Goal: Task Accomplishment & Management: Manage account settings

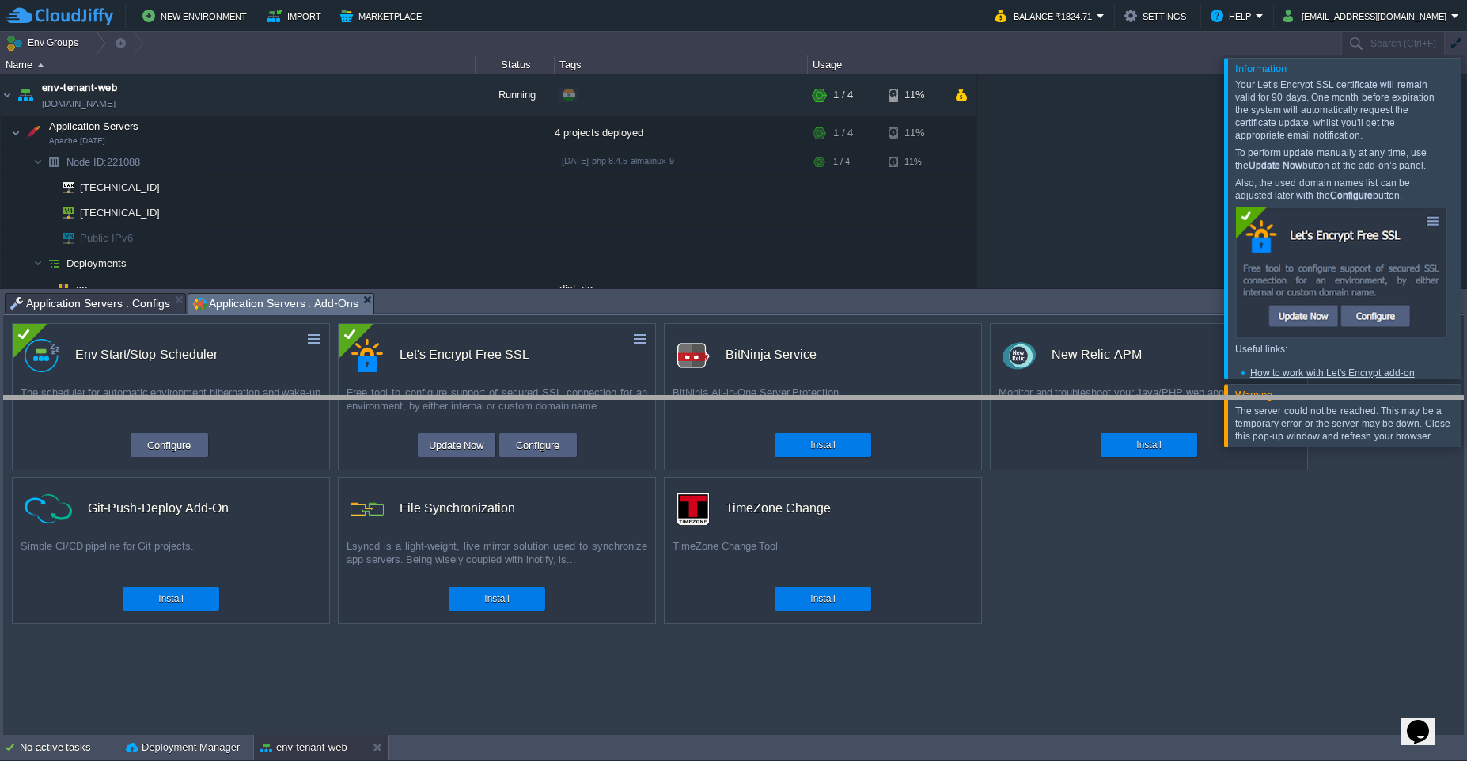
click at [678, 399] on body "New Environment Import Marketplace Bonus ₹0.00 Upgrade Account Balance ₹1824.71…" at bounding box center [733, 380] width 1467 height 761
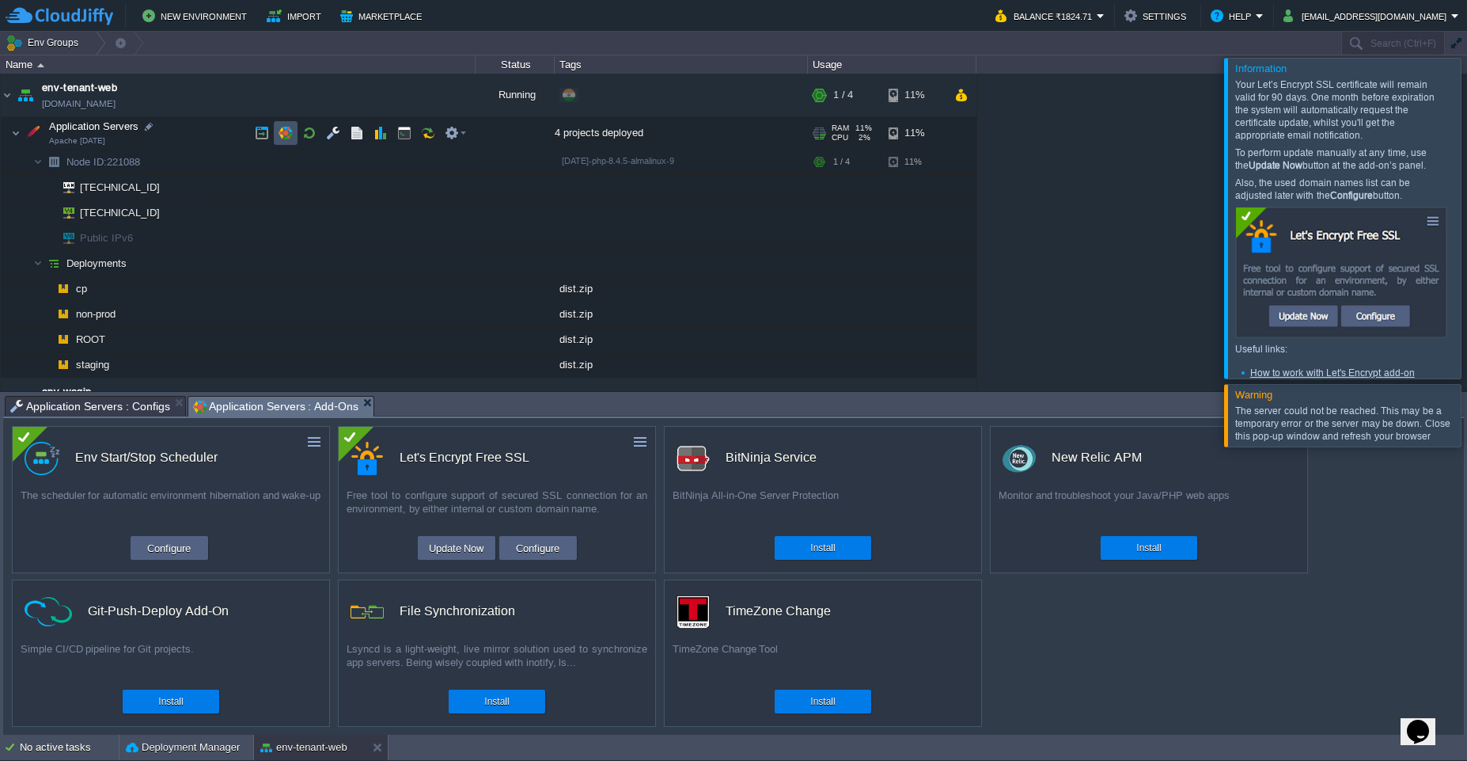
click at [287, 136] on button "button" at bounding box center [286, 133] width 14 height 14
click at [540, 544] on button "Configure" at bounding box center [537, 547] width 53 height 19
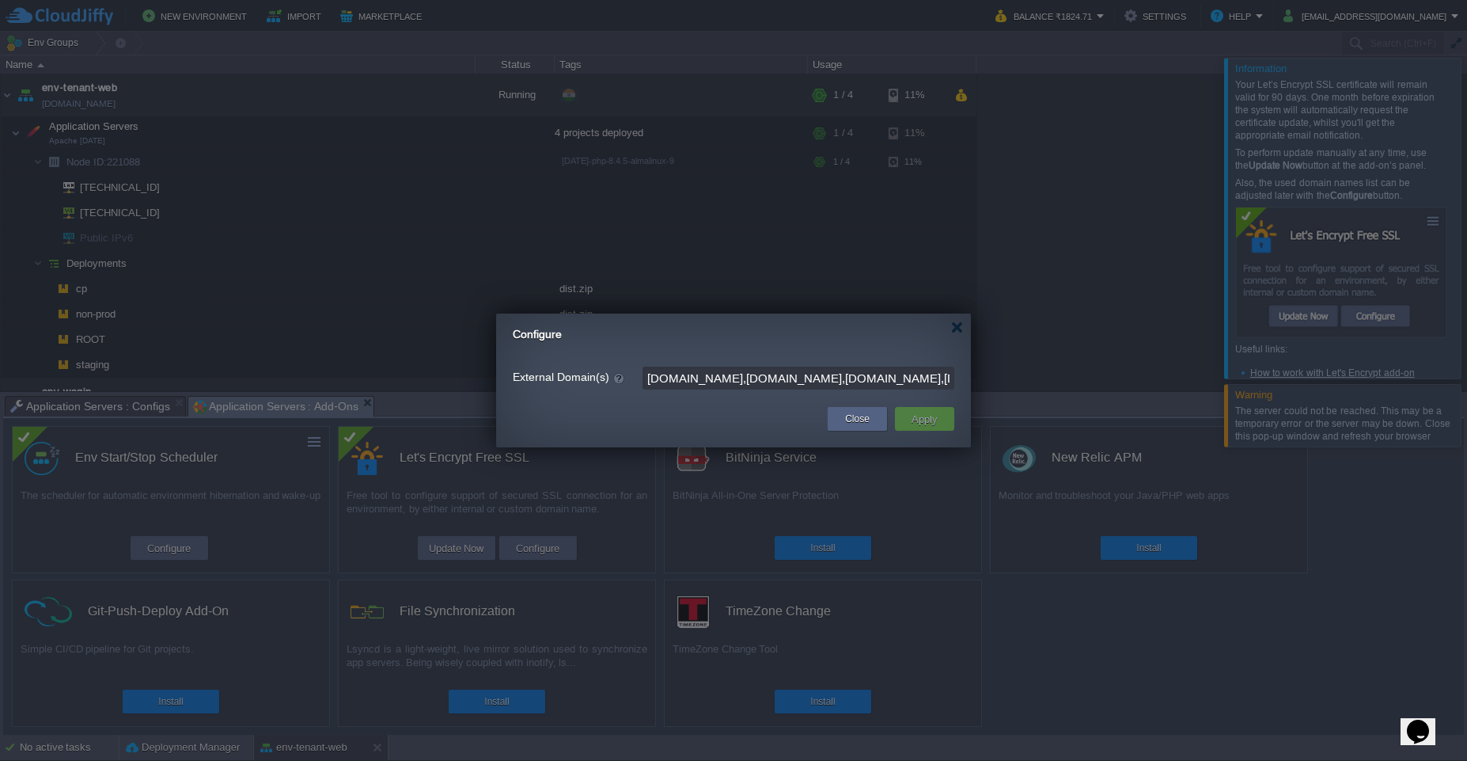
click at [804, 376] on input "[DOMAIN_NAME],[DOMAIN_NAME],[DOMAIN_NAME],[DOMAIN_NAME],[DOMAIN_NAME],[DOMAIN_N…" at bounding box center [799, 377] width 312 height 23
click at [792, 385] on input "[DOMAIN_NAME],[DOMAIN_NAME],[DOMAIN_NAME],[DOMAIN_NAME],[DOMAIN_NAME],[DOMAIN_N…" at bounding box center [799, 377] width 312 height 23
drag, startPoint x: 799, startPoint y: 382, endPoint x: 562, endPoint y: 377, distance: 237.5
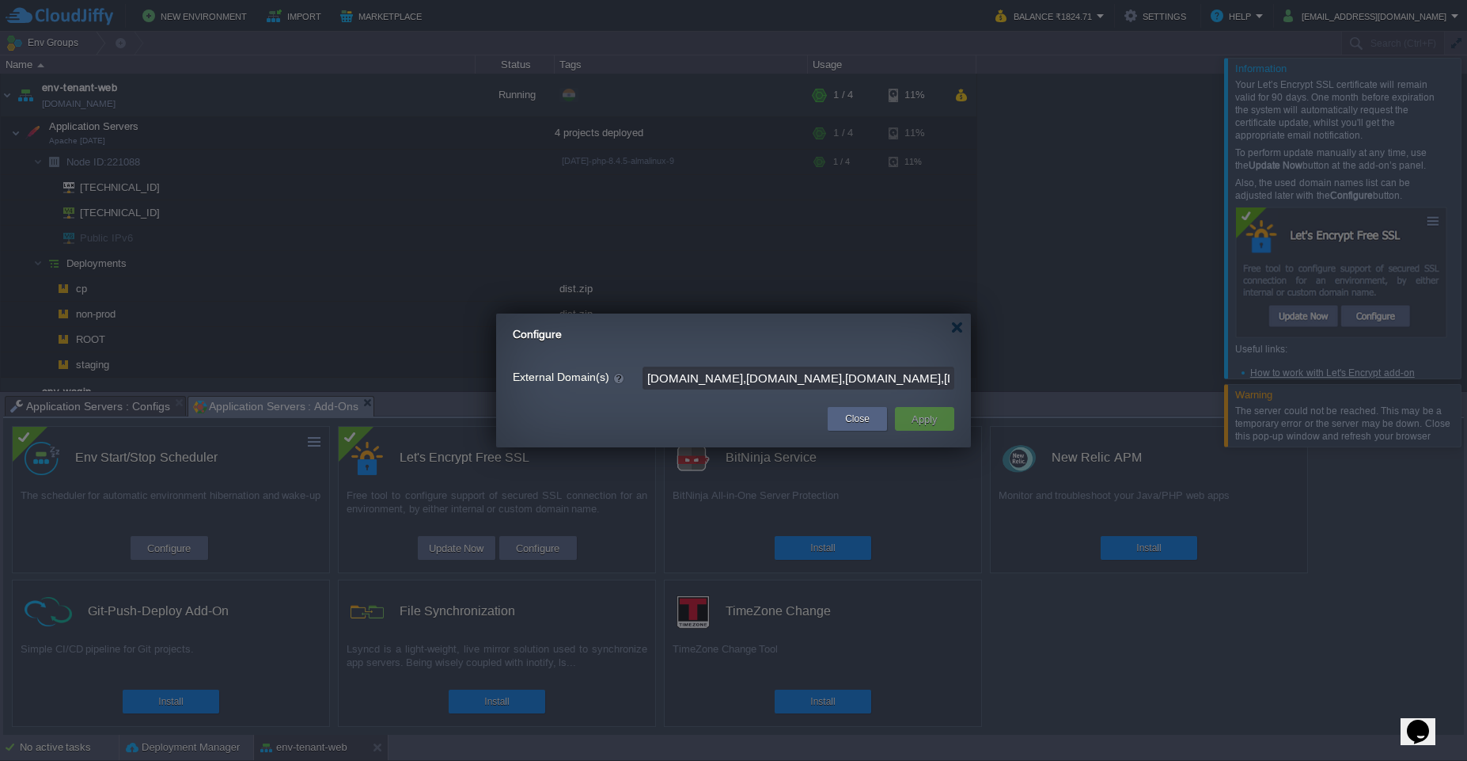
click at [562, 377] on div "External Domain(s) [DOMAIN_NAME],[DOMAIN_NAME],[DOMAIN_NAME],[DOMAIN_NAME],[DOM…" at bounding box center [734, 377] width 442 height 23
drag, startPoint x: 749, startPoint y: 378, endPoint x: 859, endPoint y: 378, distance: 110.0
click at [859, 378] on input "[URL],[URL],[DOMAIN_NAME],[DOMAIN_NAME],[DOMAIN_NAME]" at bounding box center [799, 377] width 312 height 23
click at [742, 381] on input "[URL],[URL],[DOMAIN_NAME],[DOMAIN_NAME],[DOMAIN_NAME]" at bounding box center [799, 377] width 312 height 23
click at [755, 380] on input "[URL],[URL],[DOMAIN_NAME],[DOMAIN_NAME],[DOMAIN_NAME]" at bounding box center [799, 377] width 312 height 23
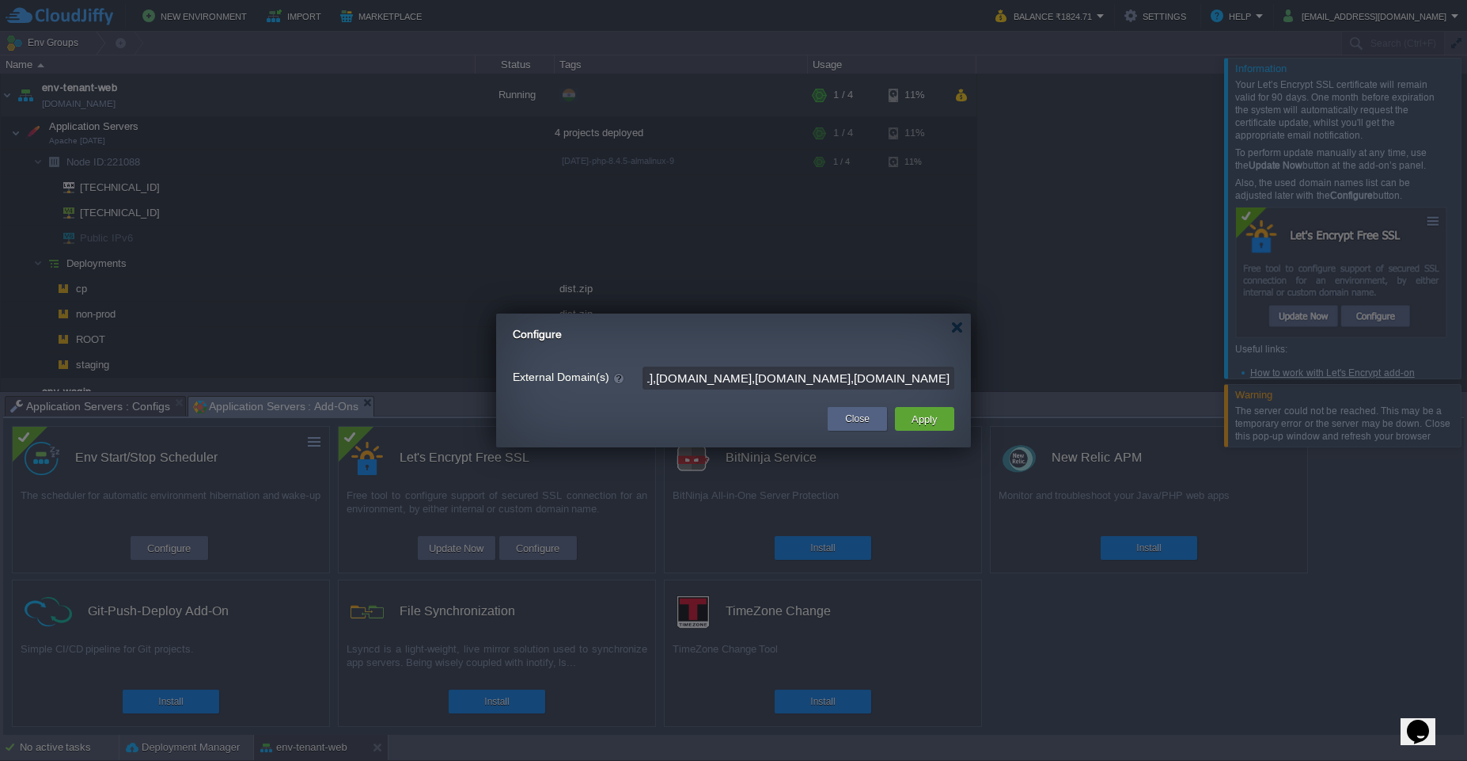
scroll to position [0, 214]
drag, startPoint x: 833, startPoint y: 374, endPoint x: 842, endPoint y: 382, distance: 12.4
click at [842, 382] on input "[URL],[URL],[DOMAIN_NAME],[DOMAIN_NAME],[DOMAIN_NAME]" at bounding box center [799, 377] width 312 height 23
drag, startPoint x: 830, startPoint y: 379, endPoint x: 965, endPoint y: 379, distance: 134.5
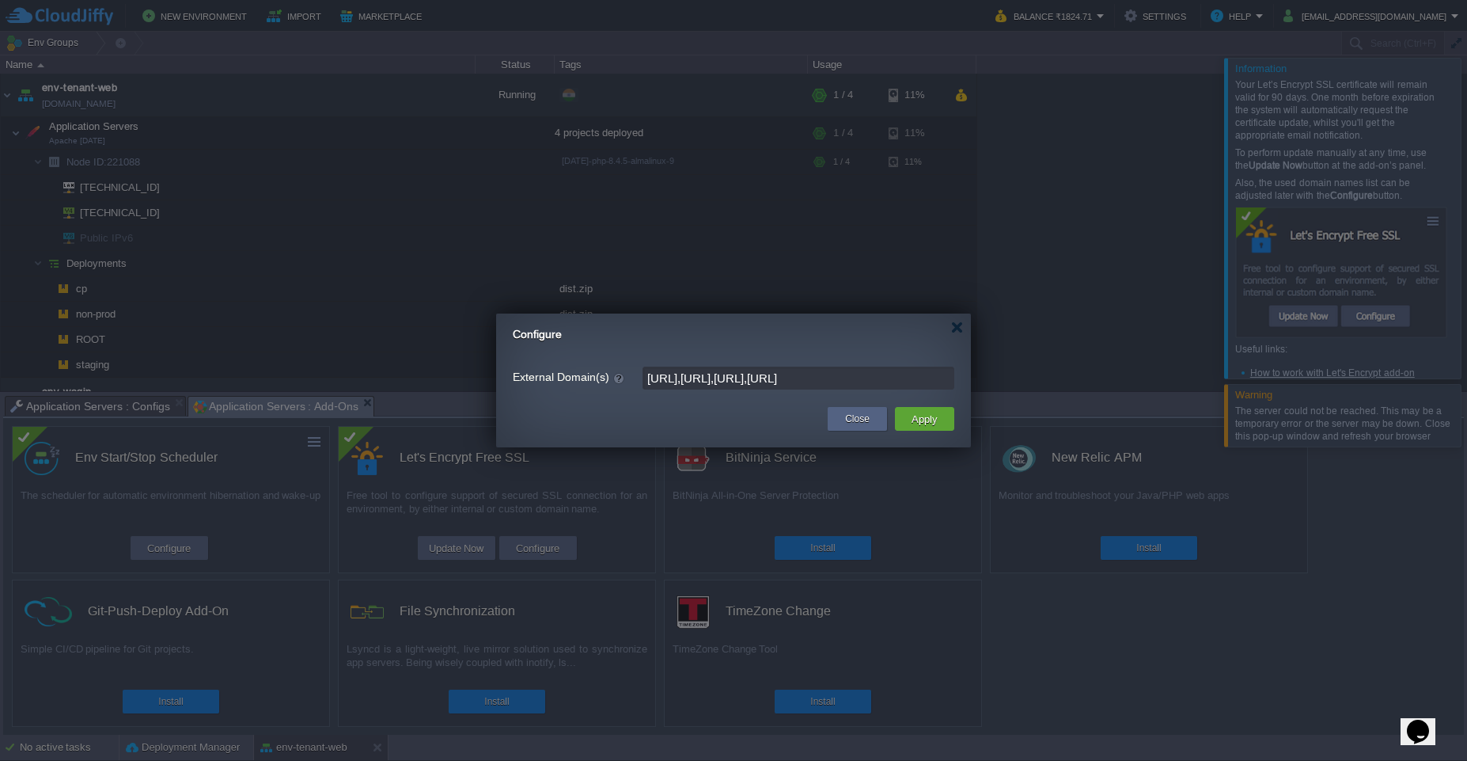
click at [965, 379] on div "External Domain(s) [URL],[URL],[URL],[URL]" at bounding box center [733, 377] width 475 height 30
type input "[URL],[URL],[URL],[URL]"
click at [799, 389] on form "External Domain(s) [URL],[URL],[URL],[URL]" at bounding box center [734, 377] width 442 height 30
click at [744, 380] on input "[URL],[URL],[URL],[URL]" at bounding box center [799, 377] width 312 height 23
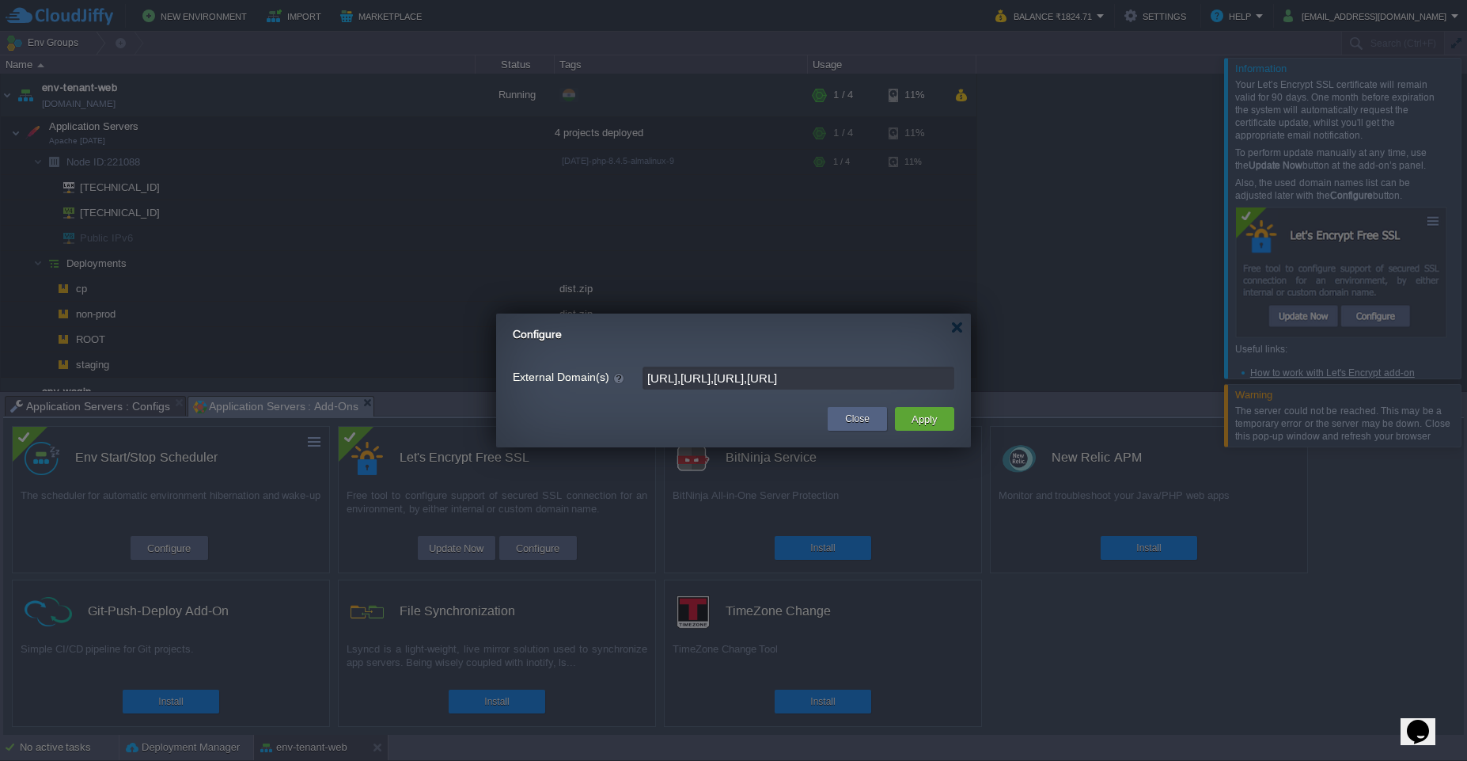
click at [744, 380] on input "[URL],[URL],[URL],[URL]" at bounding box center [799, 377] width 312 height 23
click at [922, 422] on button "Apply" at bounding box center [925, 418] width 36 height 19
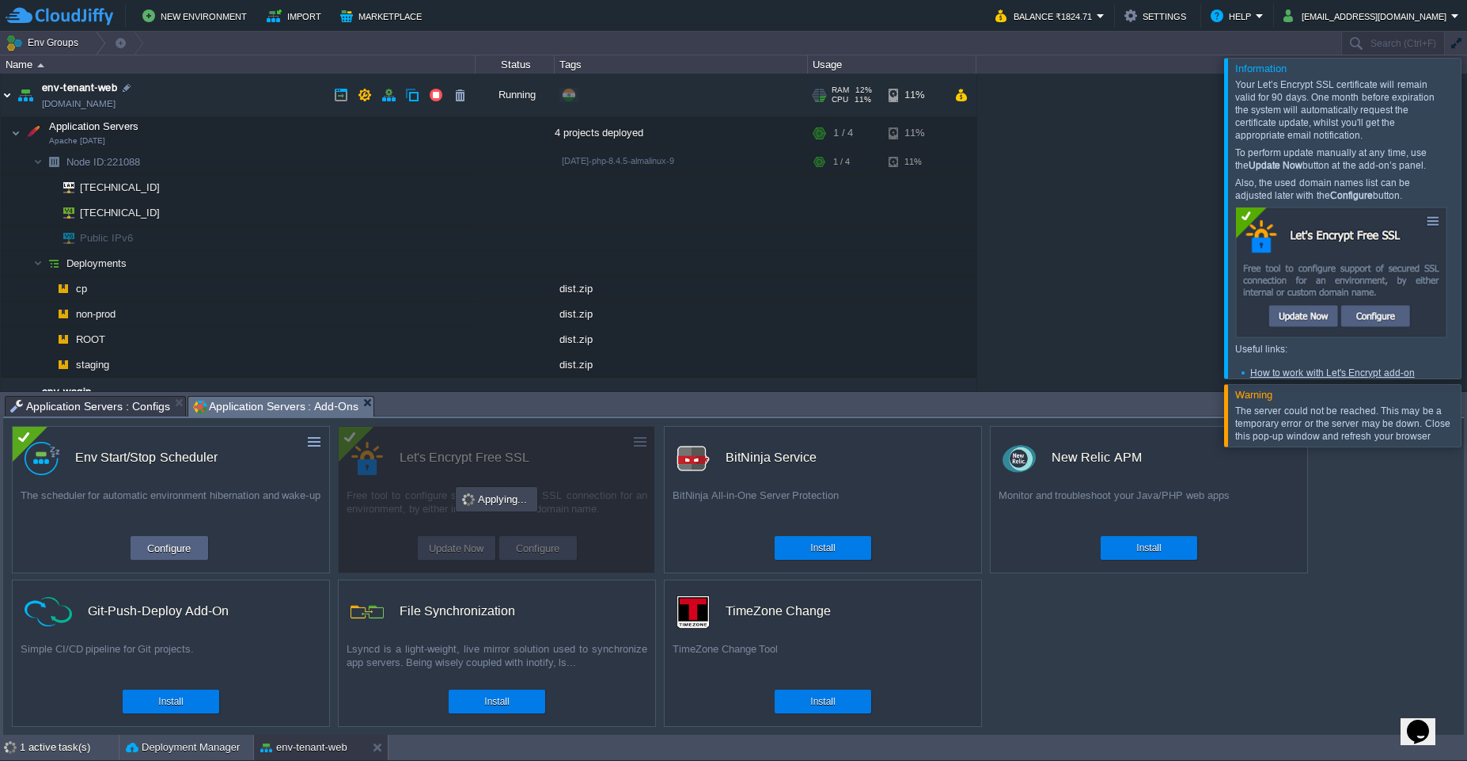
click at [4, 101] on img at bounding box center [7, 95] width 13 height 43
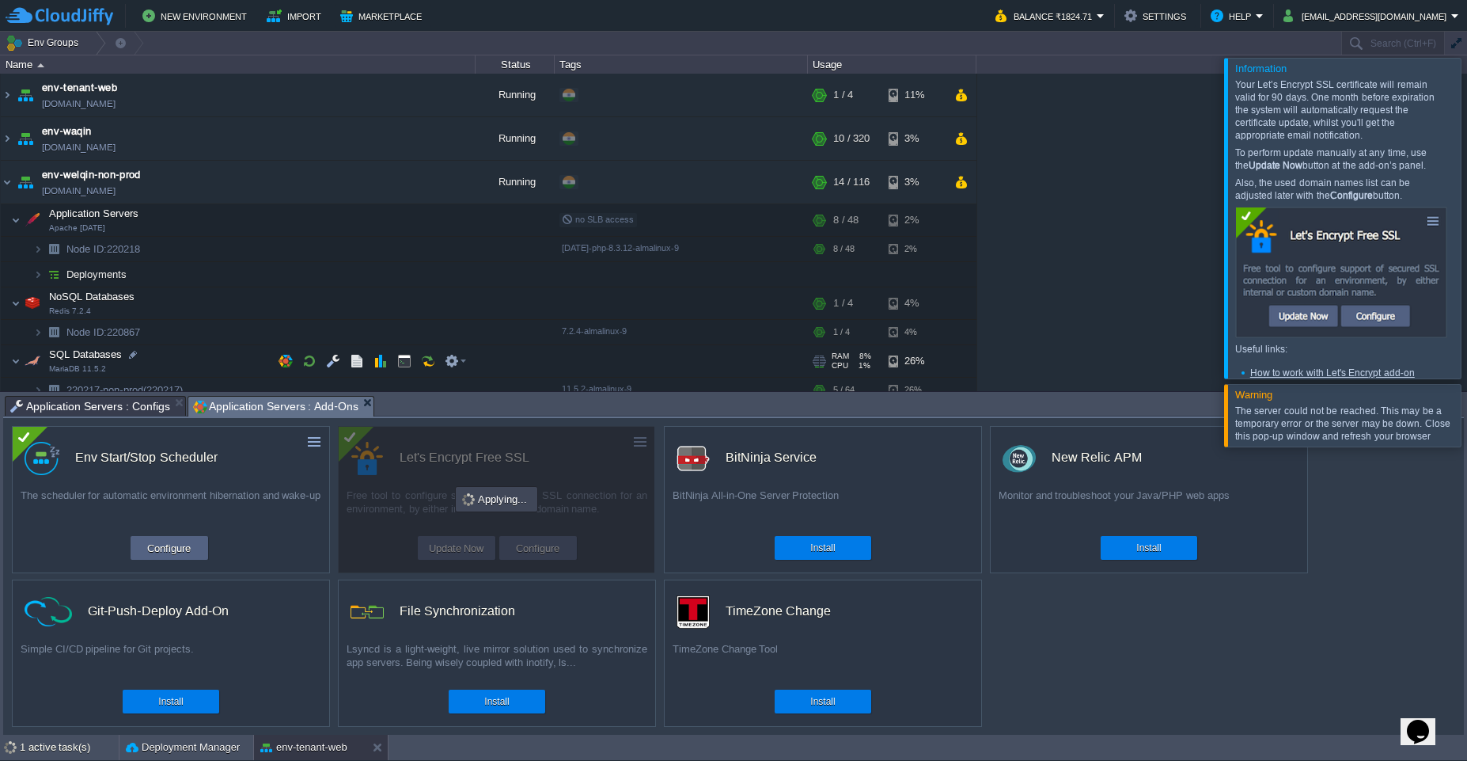
scroll to position [142, 0]
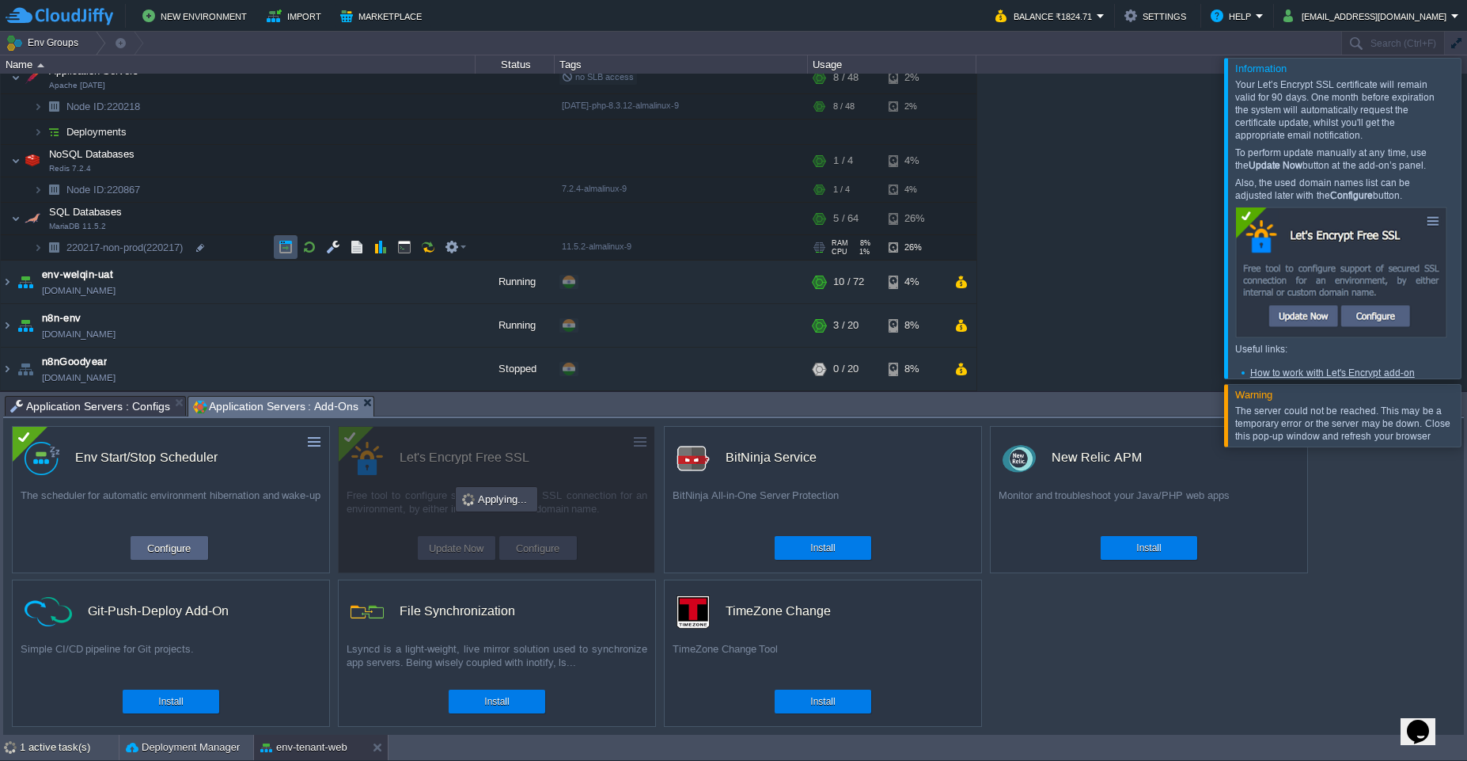
click at [279, 253] on button "button" at bounding box center [286, 247] width 14 height 14
